Goal: Transaction & Acquisition: Book appointment/travel/reservation

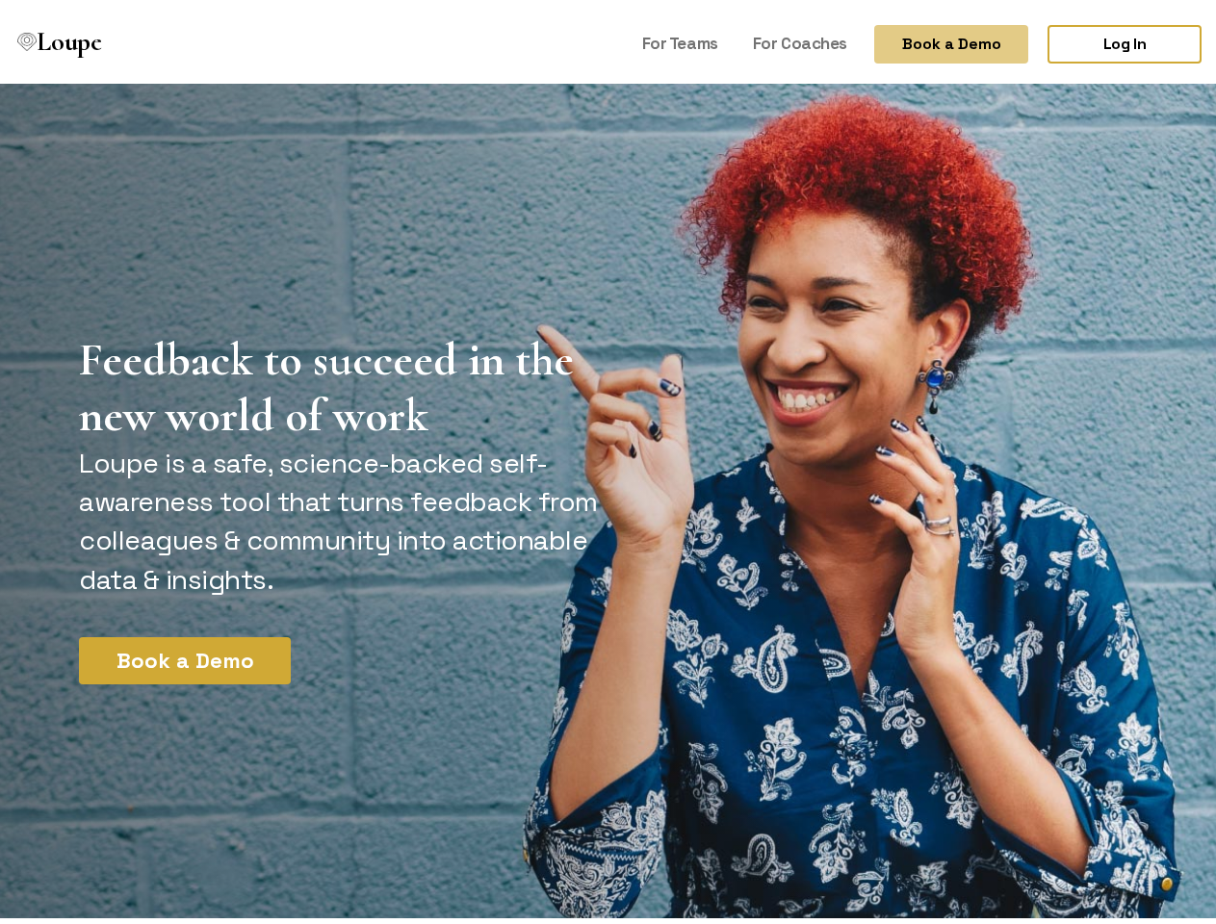
click at [935, 39] on button "Book a Demo" at bounding box center [951, 38] width 154 height 39
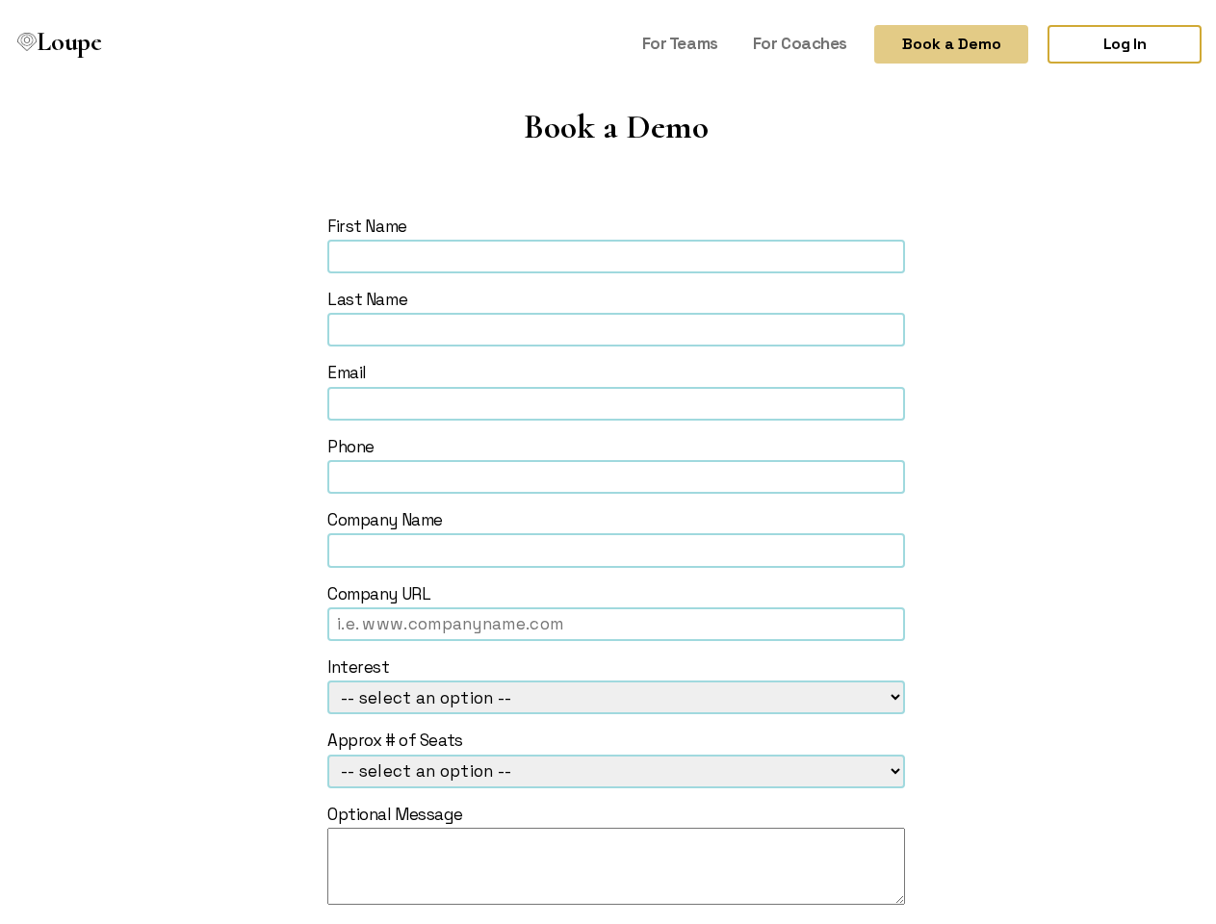
click at [177, 655] on form "First Name Last Name Email Phone Company Name Company URL Interest -- select an…" at bounding box center [616, 611] width 1075 height 803
